Goal: Task Accomplishment & Management: Manage account settings

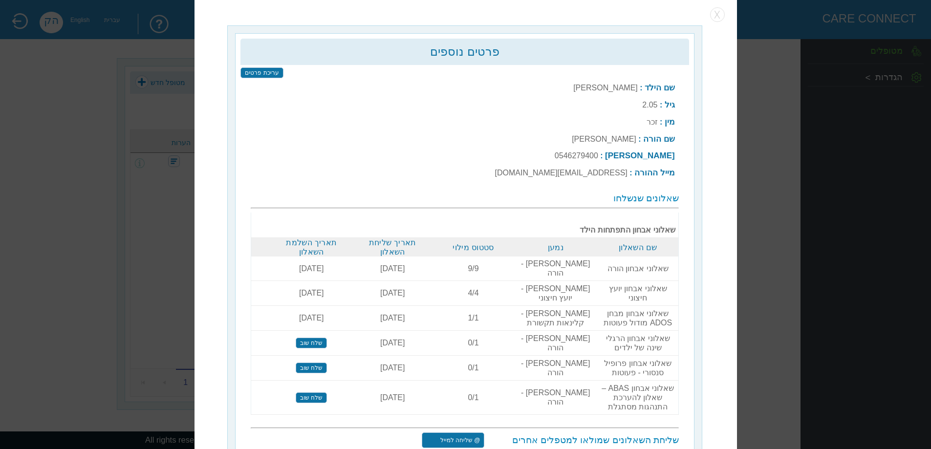
scroll to position [3, 0]
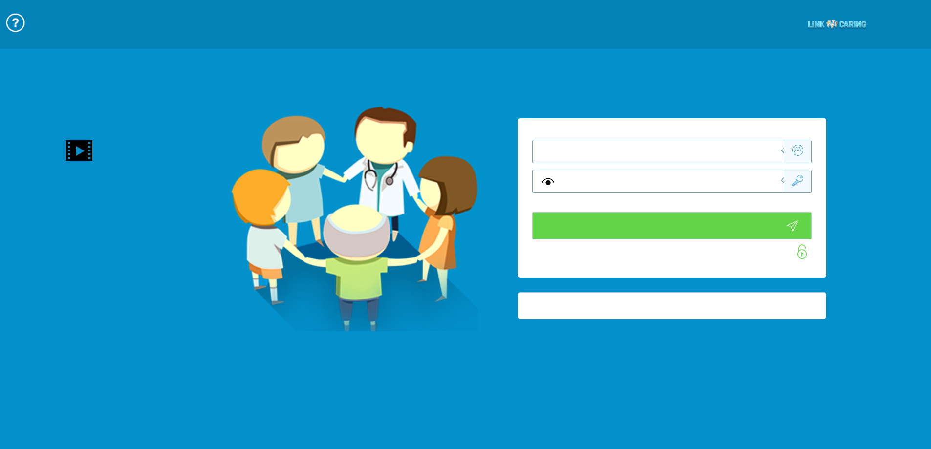
type input "התחבר עכשיו"
type input "עדיין לא? [PERSON_NAME] חשבון!"
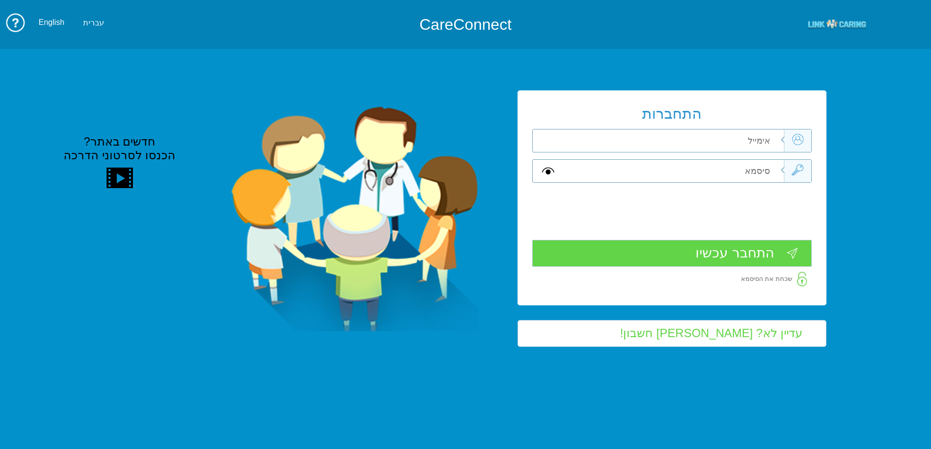
click at [730, 146] on input "text" at bounding box center [673, 141] width 221 height 22
type input "[EMAIL_ADDRESS][DOMAIN_NAME]"
type input "G"
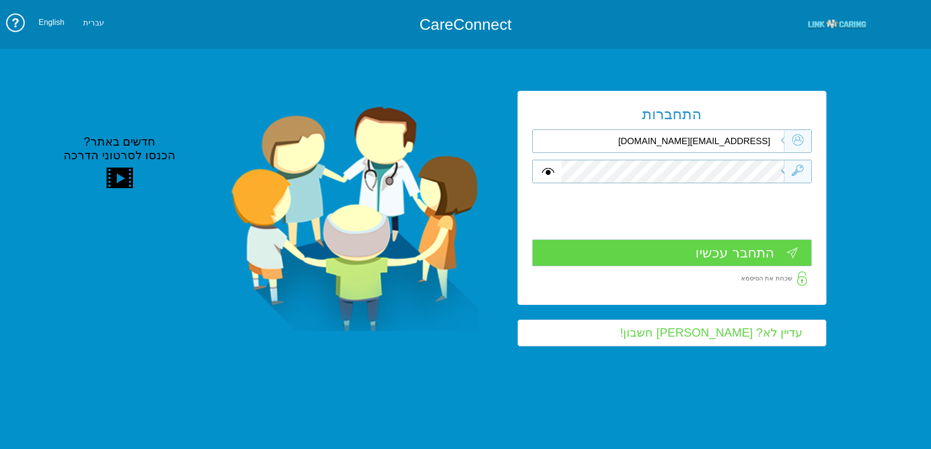
click at [719, 265] on input "התחבר עכשיו" at bounding box center [672, 253] width 280 height 27
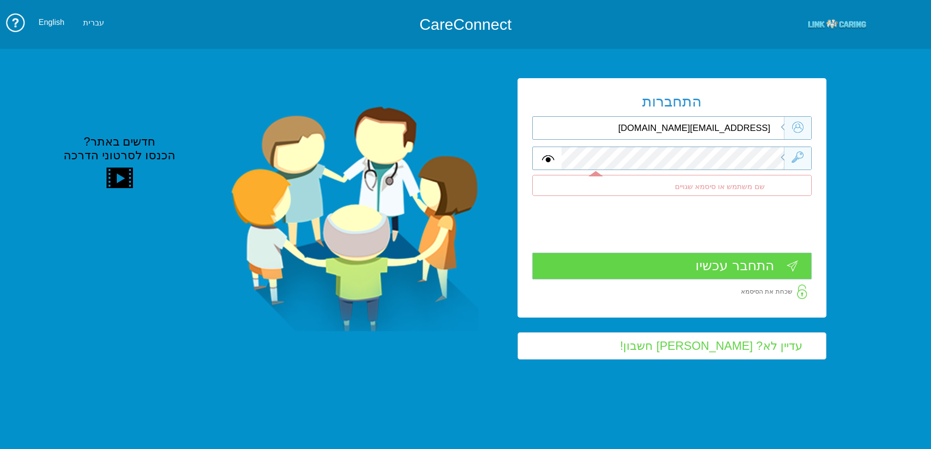
click at [856, 157] on div "התחברות [EMAIL_ADDRESS][DOMAIN_NAME] שדה חובה" at bounding box center [465, 218] width 931 height 359
click at [726, 264] on input "התחבר עכשיו" at bounding box center [672, 266] width 280 height 27
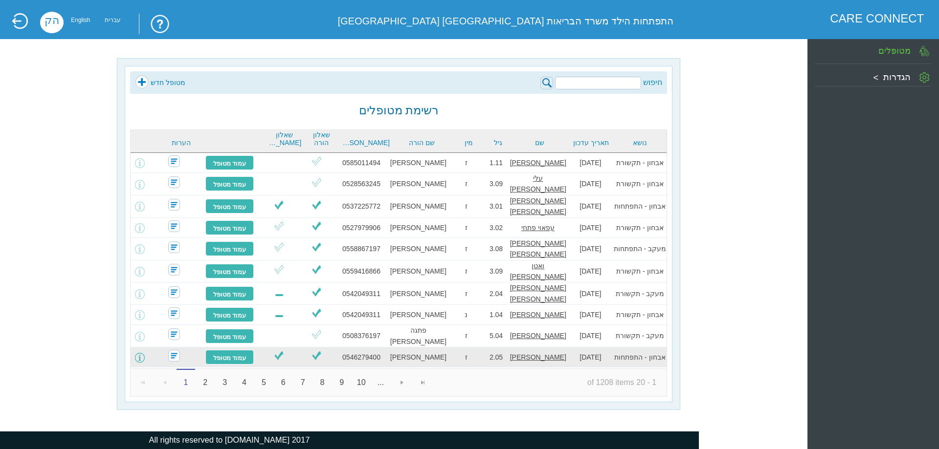
click at [145, 353] on span at bounding box center [140, 358] width 10 height 10
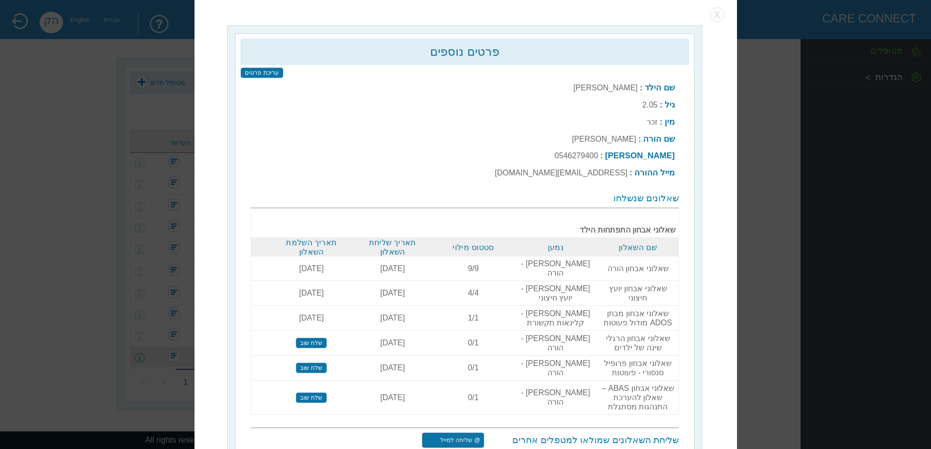
scroll to position [3, 0]
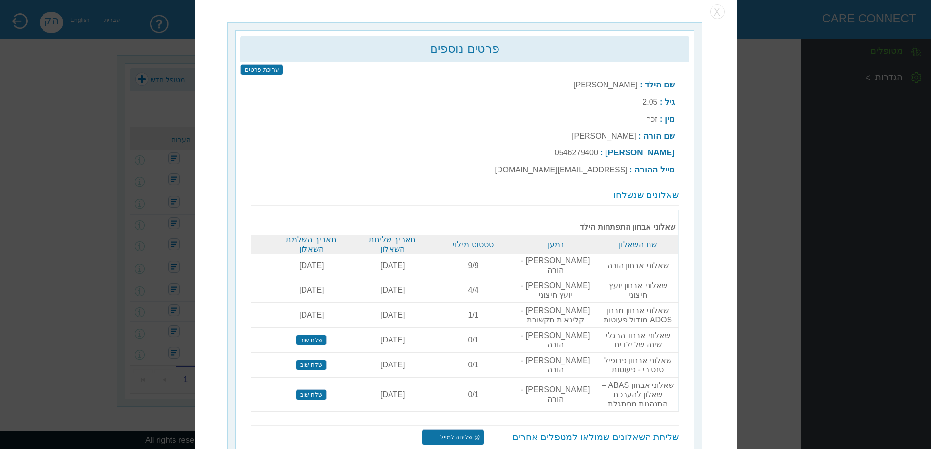
click at [309, 335] on input "שלח שוב" at bounding box center [311, 340] width 31 height 11
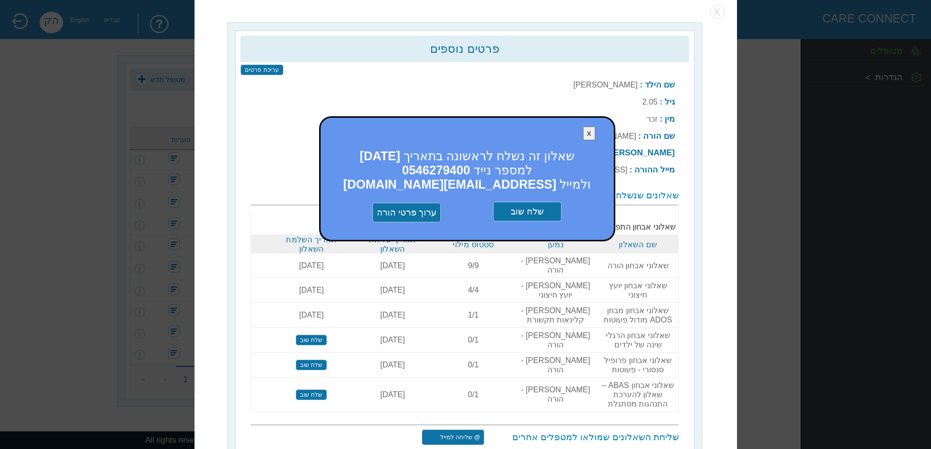
click at [543, 216] on input "שלח שוב" at bounding box center [527, 212] width 68 height 20
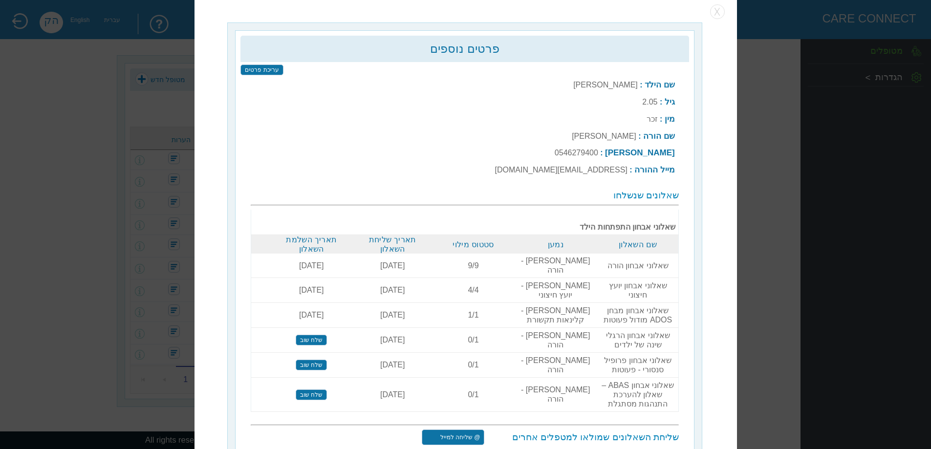
click at [327, 343] on input "שלח שוב" at bounding box center [311, 340] width 31 height 11
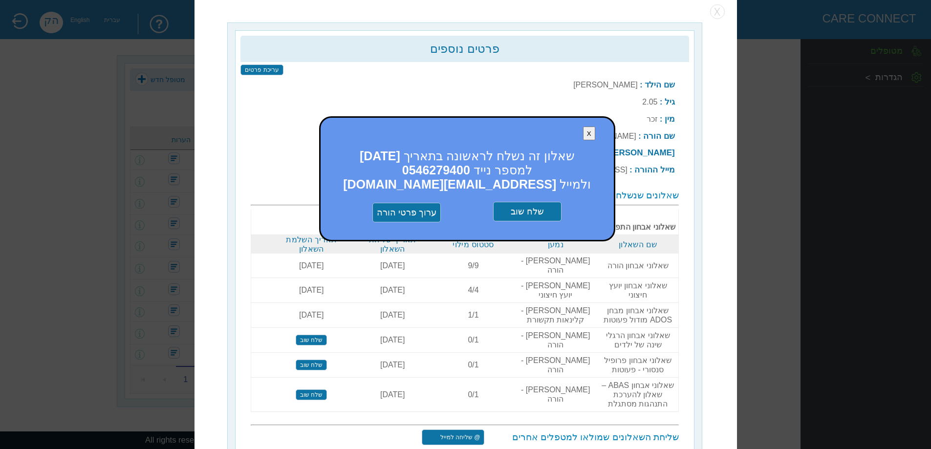
click at [535, 209] on input "שלח שוב" at bounding box center [527, 212] width 68 height 20
click at [593, 131] on button "X" at bounding box center [589, 134] width 12 height 14
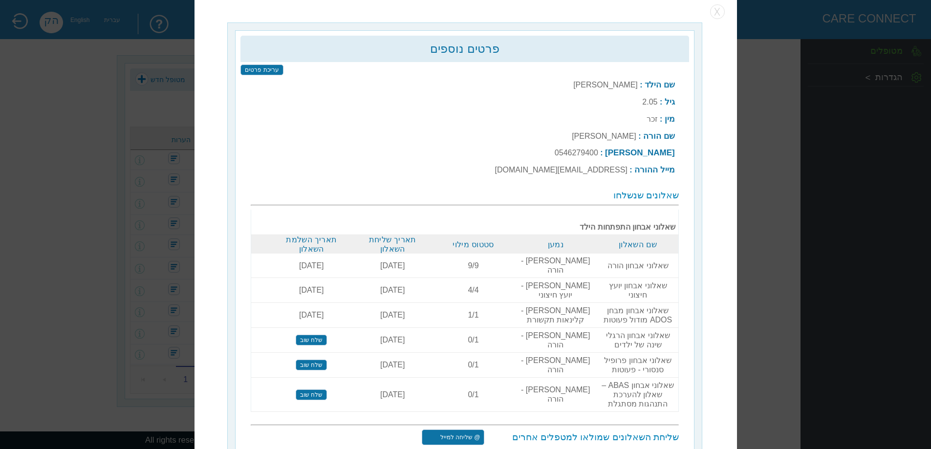
click at [315, 346] on input "שלח שוב" at bounding box center [311, 340] width 31 height 11
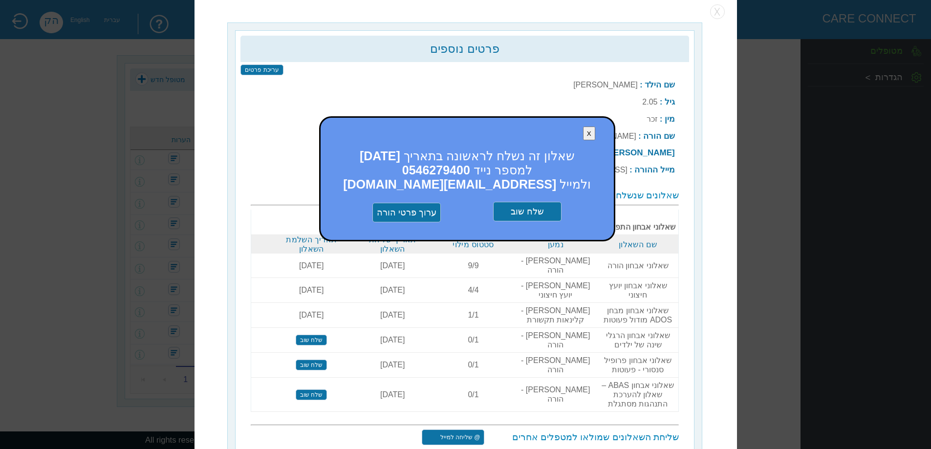
click at [527, 219] on input "שלח שוב" at bounding box center [527, 212] width 68 height 20
